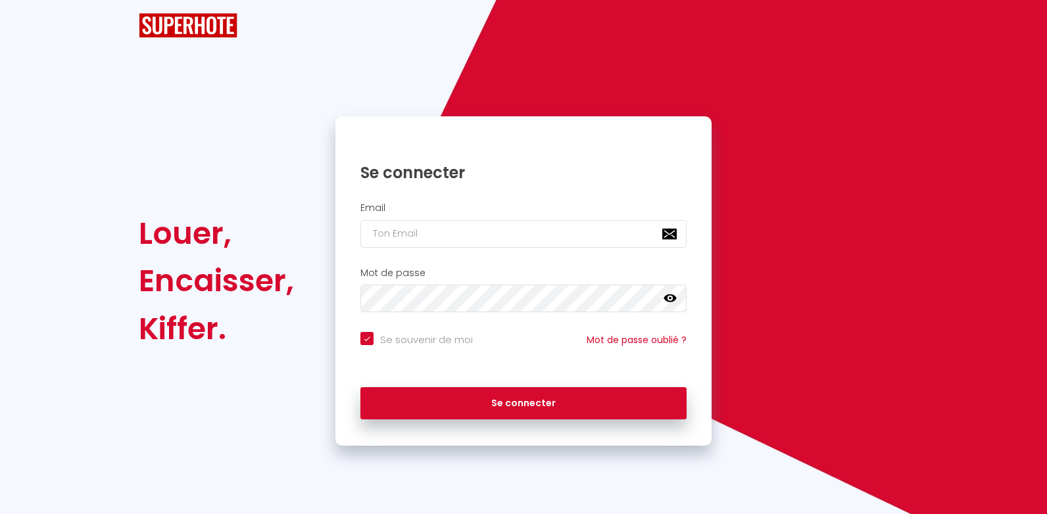
checkbox input "true"
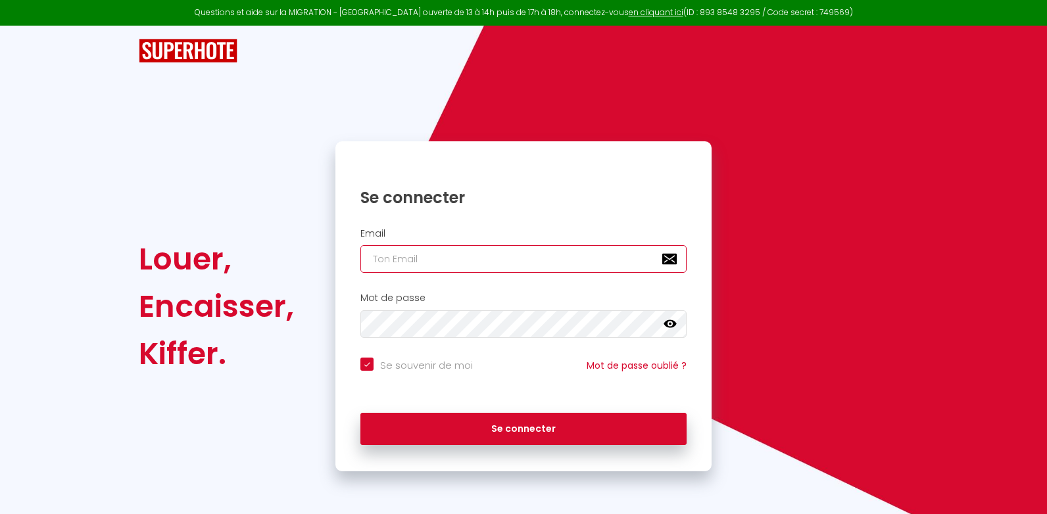
click at [429, 256] on input "email" at bounding box center [523, 259] width 326 height 28
type input "s"
checkbox input "true"
type input "sc"
checkbox input "true"
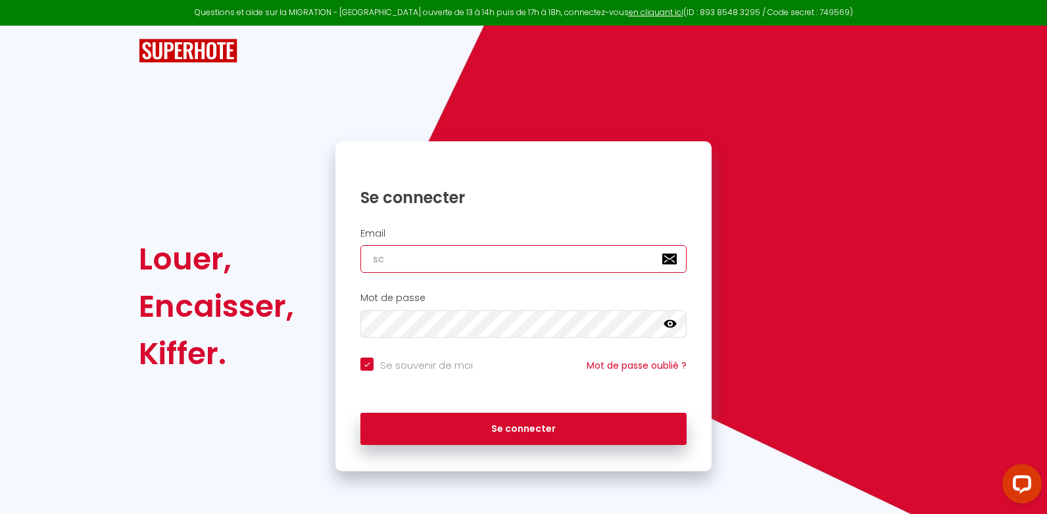
type input "sci"
checkbox input "true"
type input "scil"
checkbox input "true"
type input "scilo"
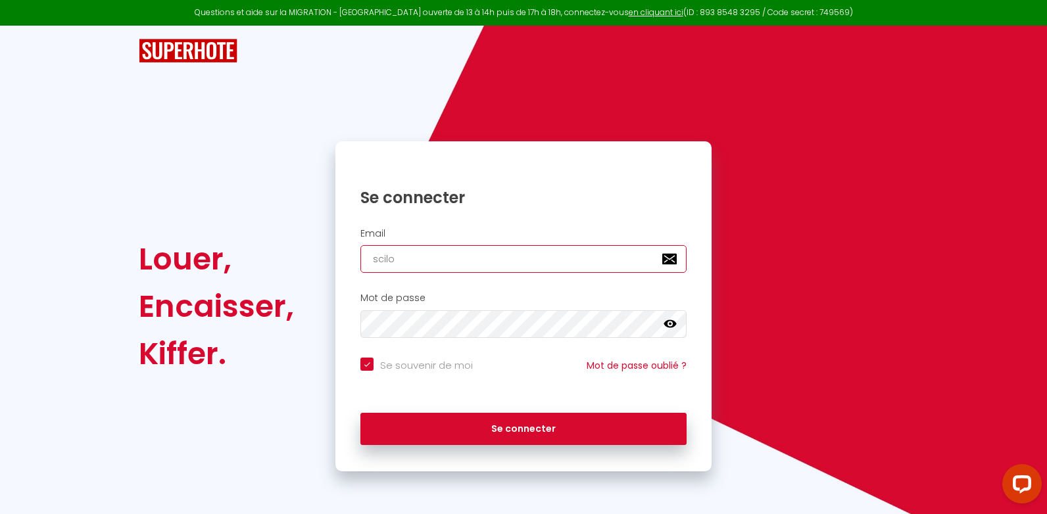
checkbox input "true"
type input "scilou"
checkbox input "true"
type input "sciloun"
checkbox input "true"
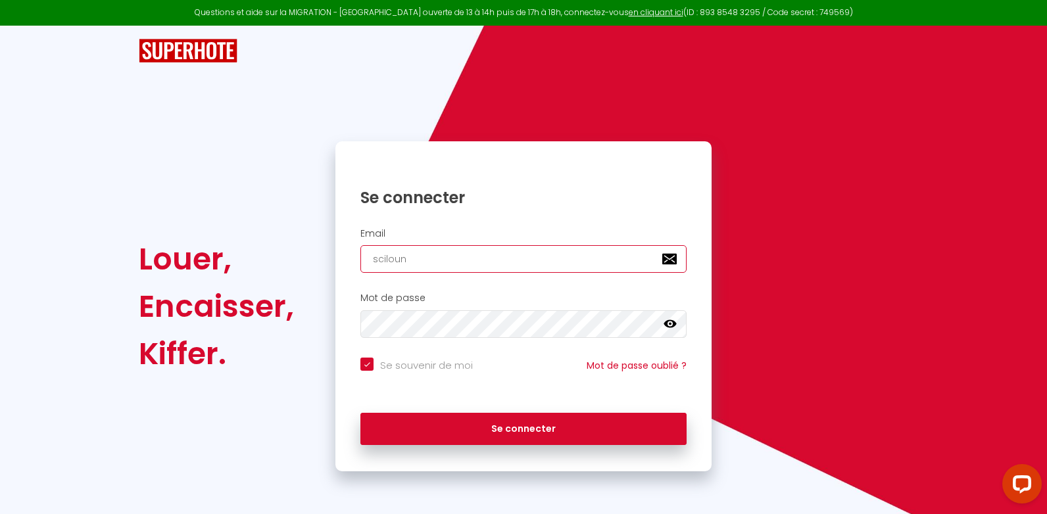
type input "scilounh"
checkbox input "true"
type input "scilounha"
checkbox input "true"
type input "scilounhay"
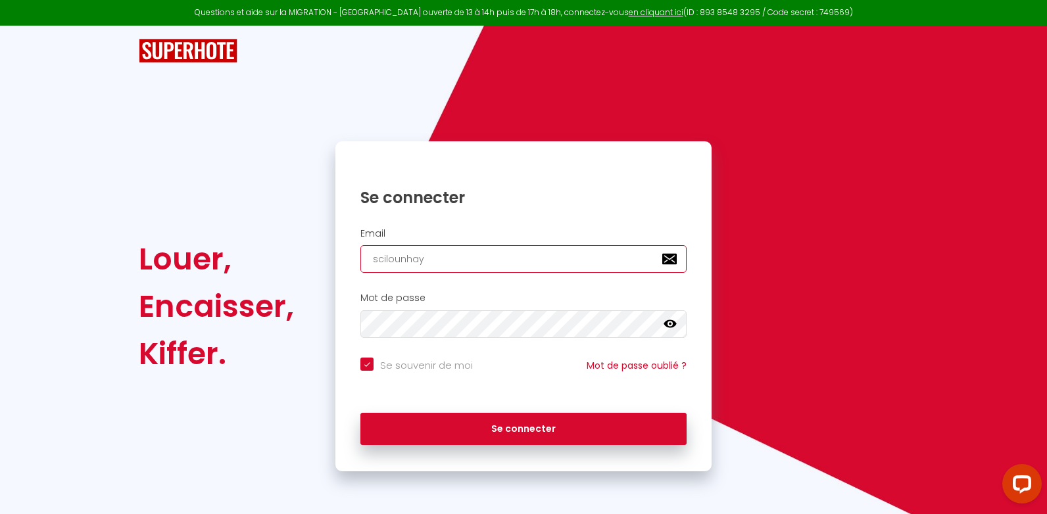
checkbox input "true"
type input "scilounhay@"
checkbox input "true"
type input "scilounhay@h"
checkbox input "true"
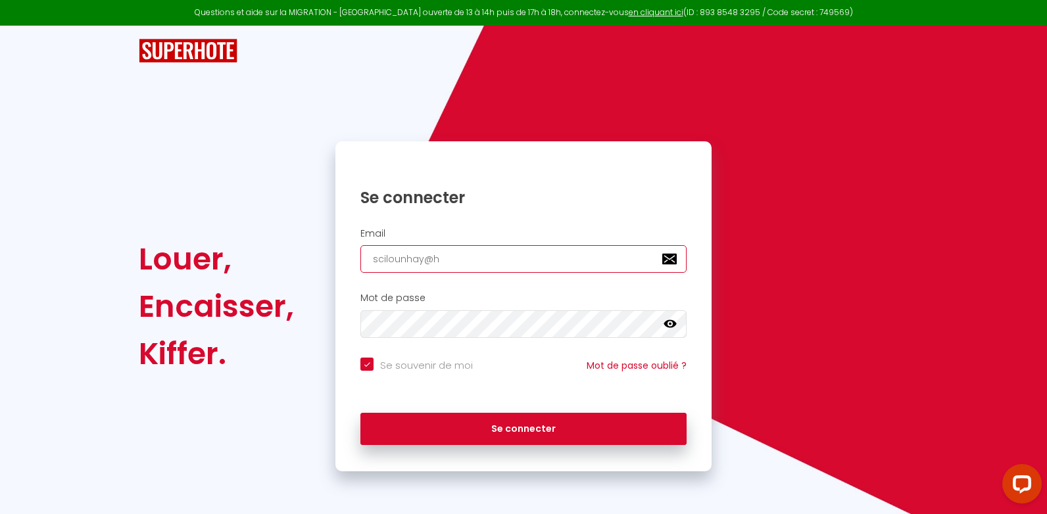
type input "scilounhay@ho"
checkbox input "true"
type input "scilounhay@hot"
checkbox input "true"
type input "scilounhay@hotm"
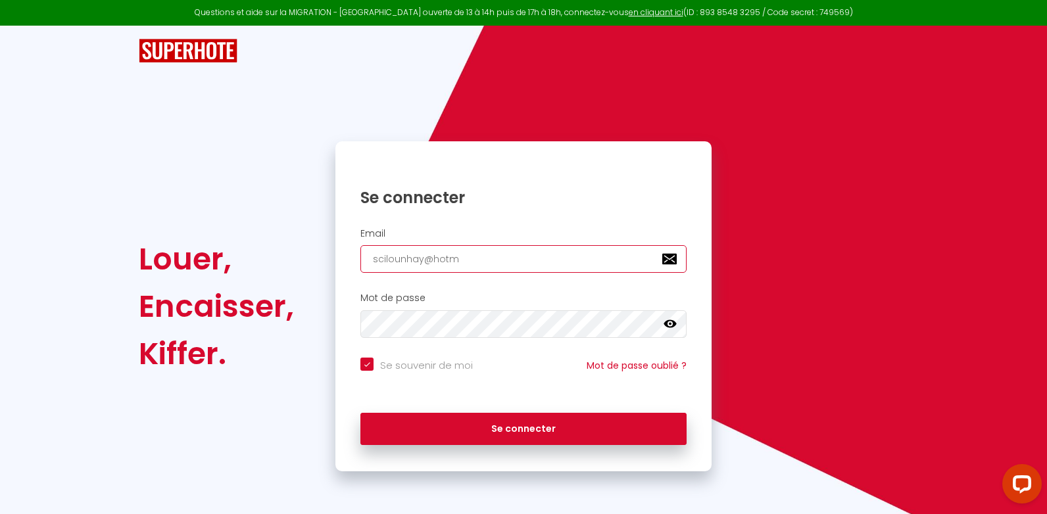
checkbox input "true"
type input "scilounhay@hotma"
checkbox input "true"
type input "scilounhay@hotmai"
checkbox input "true"
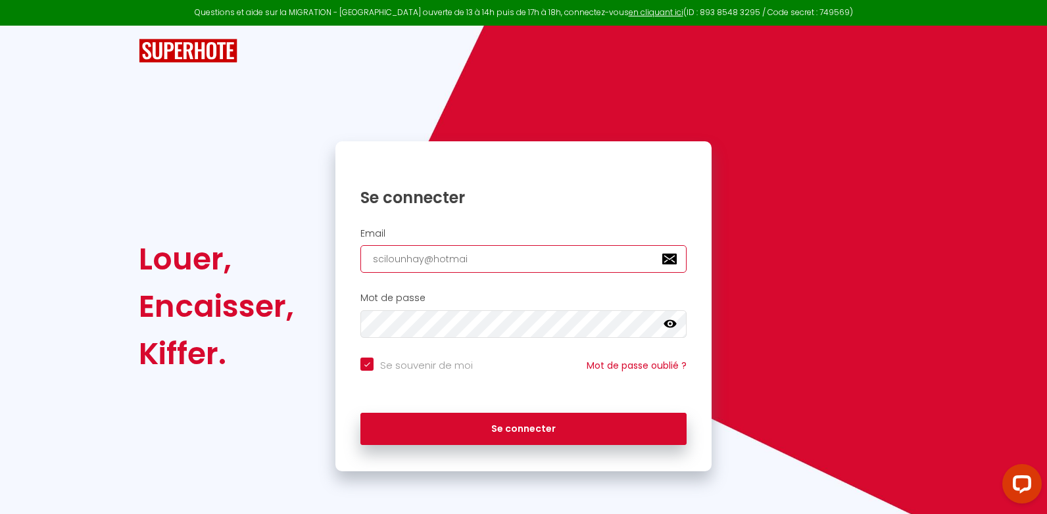
type input "[EMAIL_ADDRESS]"
checkbox input "true"
type input "[EMAIL_ADDRESS]."
checkbox input "true"
type input "scilounhay@hotmail.c"
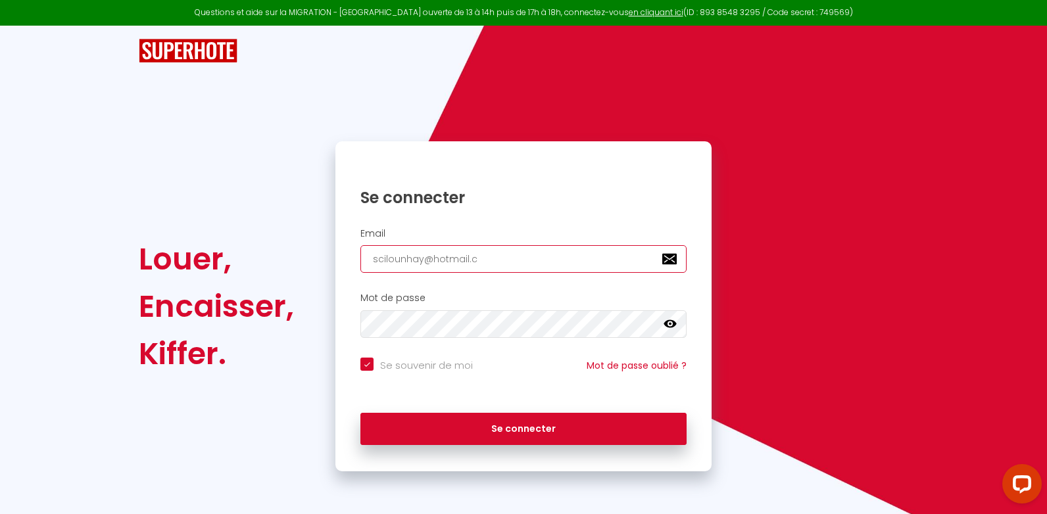
checkbox input "true"
type input "[EMAIL_ADDRESS][DOMAIN_NAME]"
checkbox input "true"
type input "[EMAIL_ADDRESS][DOMAIN_NAME]"
checkbox input "true"
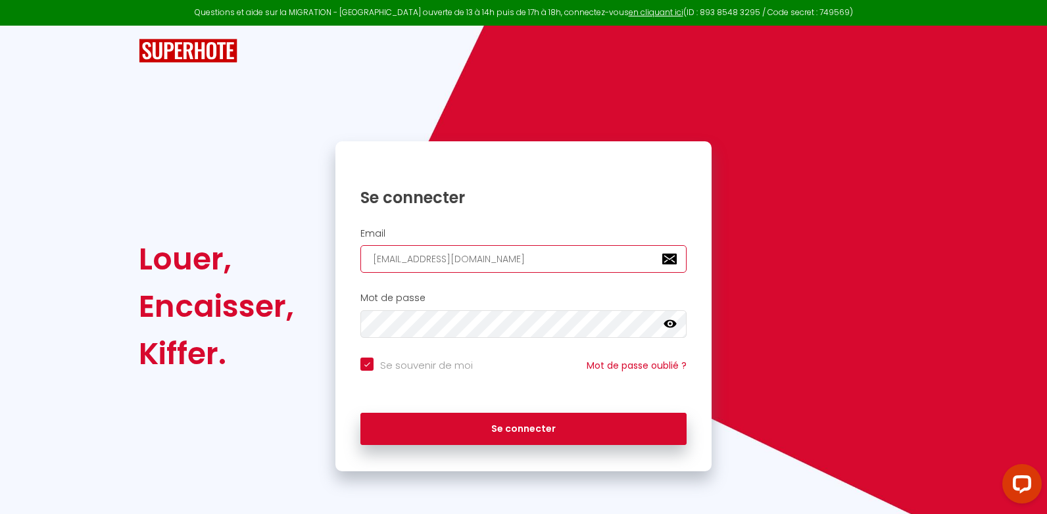
type input "[EMAIL_ADDRESS][DOMAIN_NAME]"
click at [397, 366] on input "Se souvenir de moi" at bounding box center [416, 364] width 112 height 13
checkbox input "false"
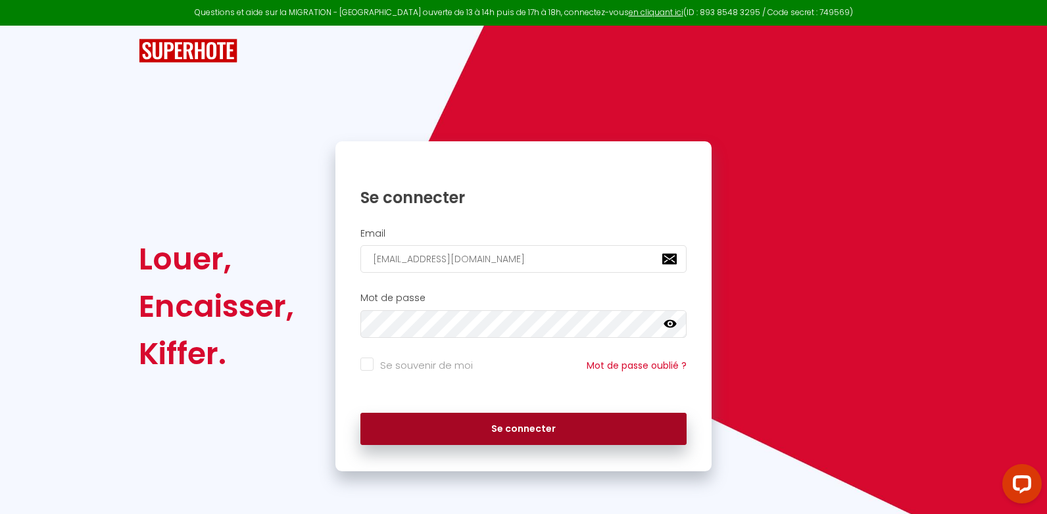
click at [447, 427] on button "Se connecter" at bounding box center [523, 429] width 326 height 33
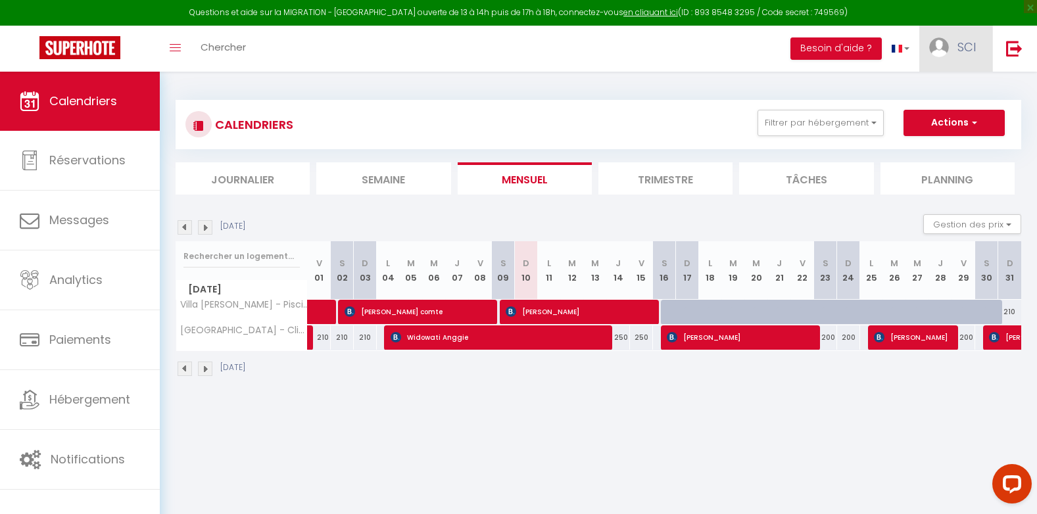
click at [963, 49] on span "SCI" at bounding box center [966, 47] width 18 height 16
click at [932, 85] on link "Paramètres" at bounding box center [939, 91] width 97 height 22
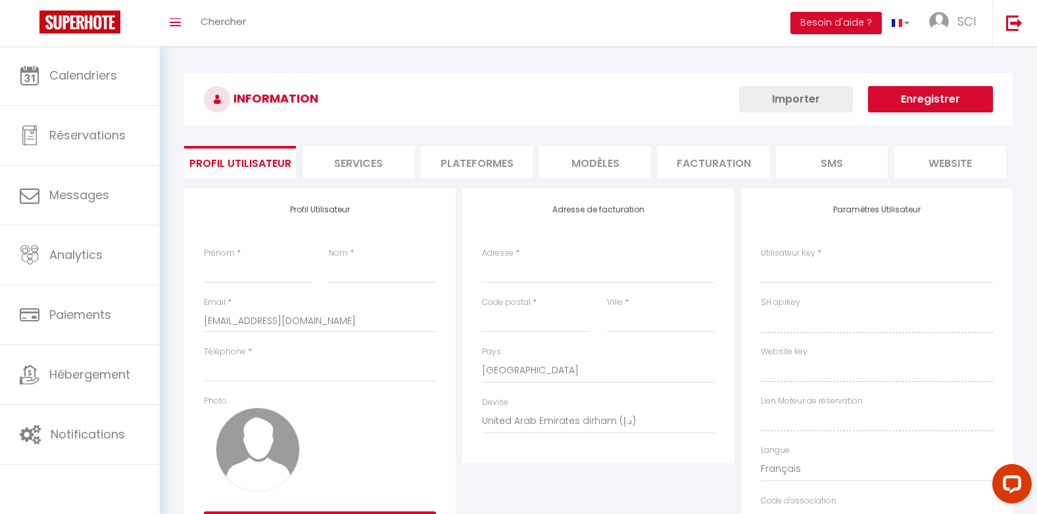
type input "SCI"
type input "LOUNHAY"
type input "0621370729"
type input "[STREET_ADDRESS]"
type input "84210"
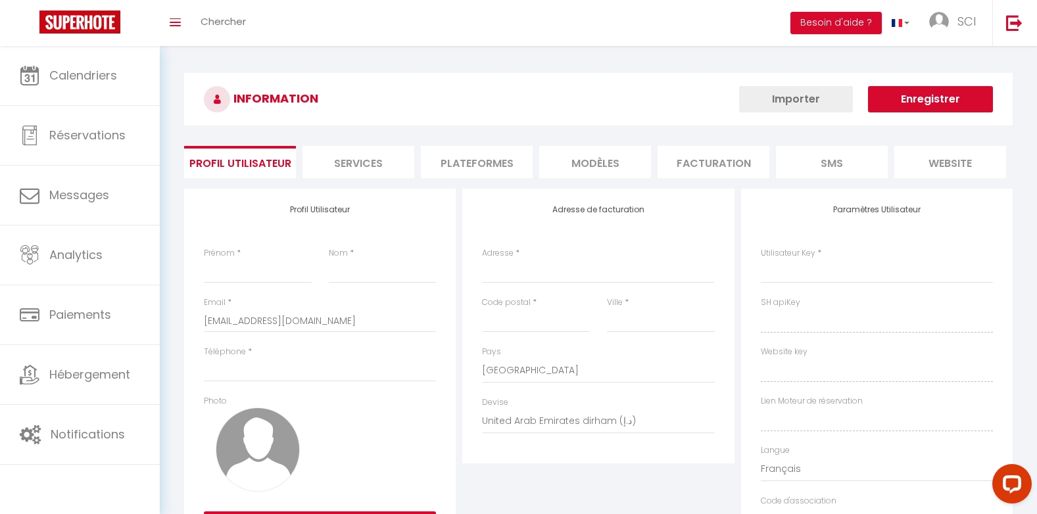
type input "PERNES LES FONTAINES"
select select "28"
type input "c2As8GdkQRh1xNxxr6mMxzYqt"
type input "9JlAgqcINKFrsiTRYTx6aVZqr"
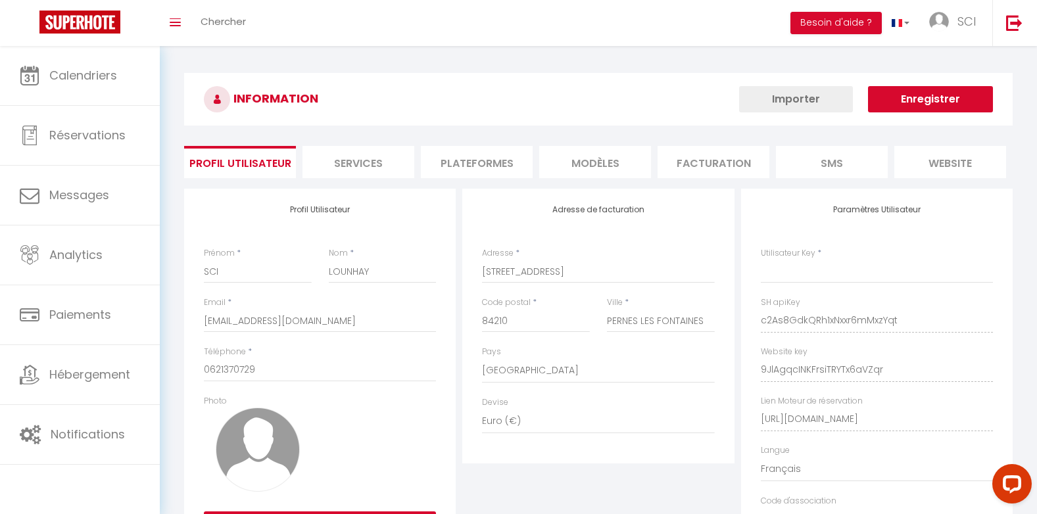
type input "c2As8GdkQRh1xNxxr6mMxzYqt"
type input "9JlAgqcINKFrsiTRYTx6aVZqr"
type input "[URL][DOMAIN_NAME]"
select select "fr"
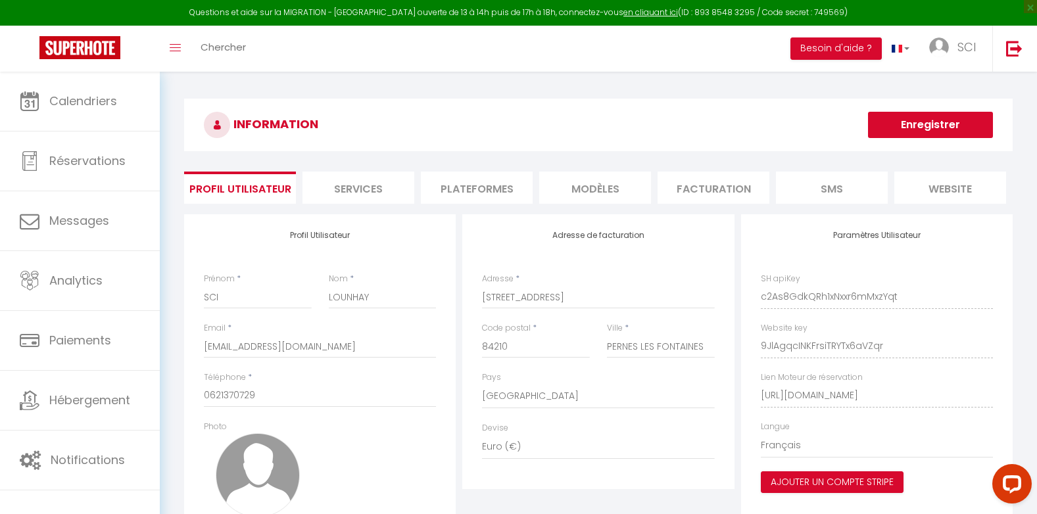
click at [491, 199] on li "Plateformes" at bounding box center [477, 188] width 112 height 32
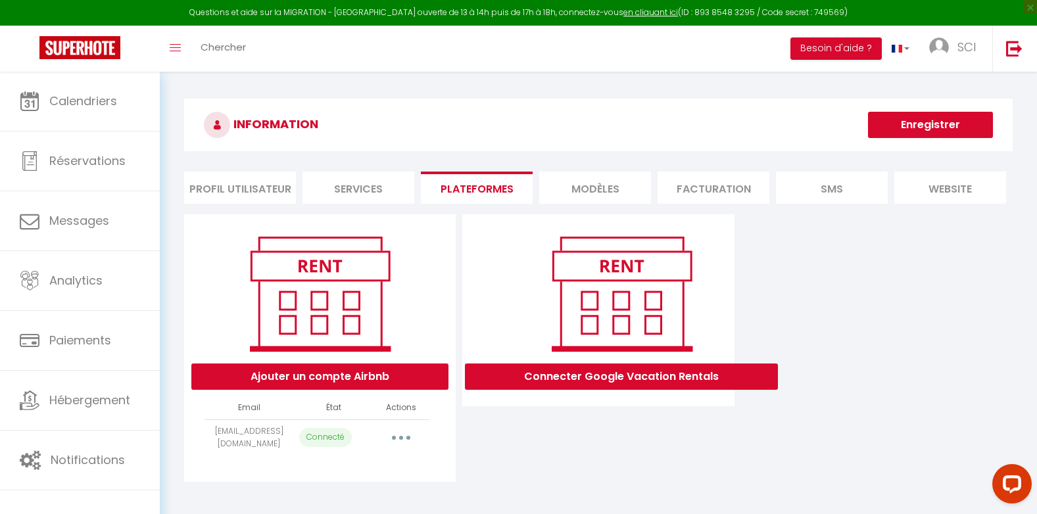
click at [410, 447] on button "button" at bounding box center [401, 437] width 37 height 21
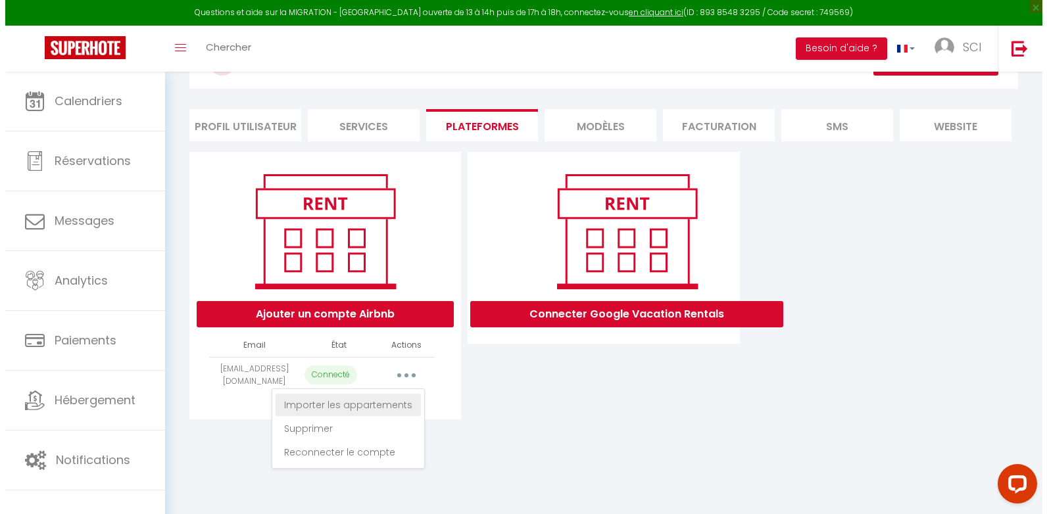
scroll to position [72, 0]
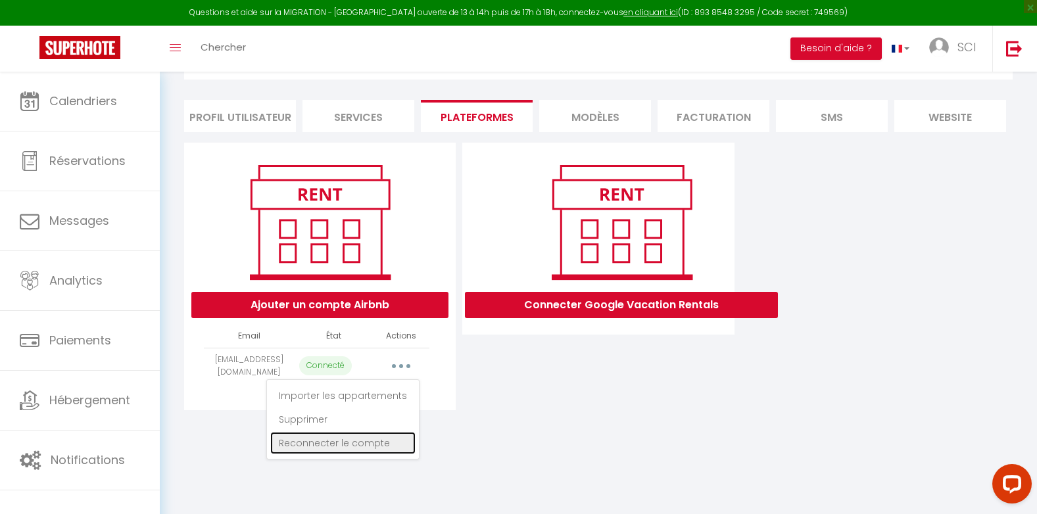
click at [353, 453] on link "Reconnecter le compte" at bounding box center [342, 443] width 145 height 22
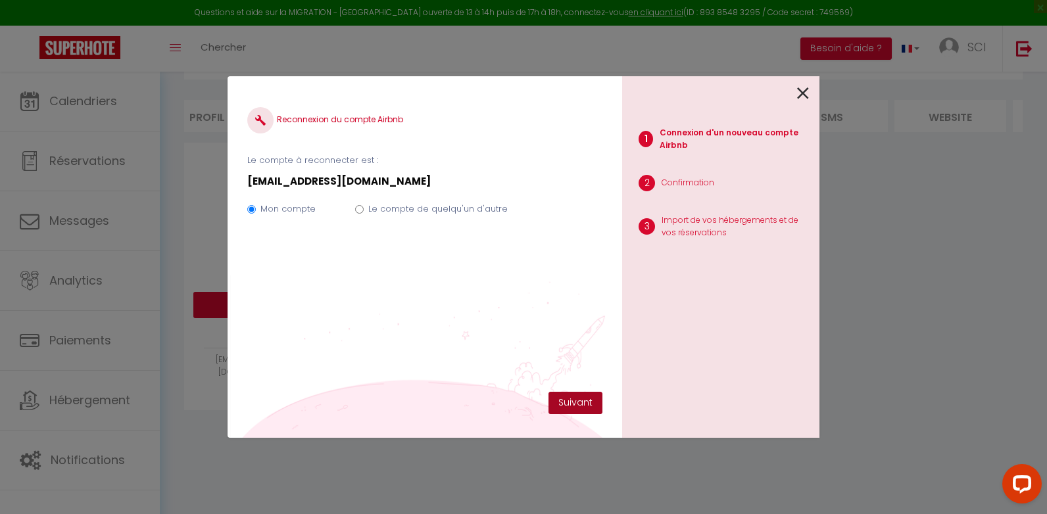
click at [575, 414] on button "Suivant" at bounding box center [575, 403] width 54 height 22
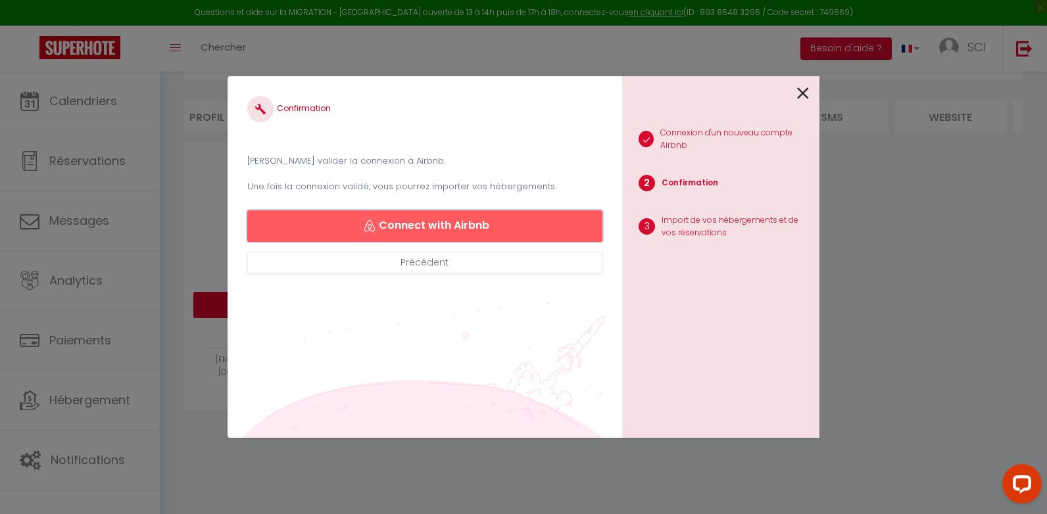
click at [496, 216] on button "Connect with Airbnb" at bounding box center [424, 226] width 355 height 32
